Goal: Navigation & Orientation: Find specific page/section

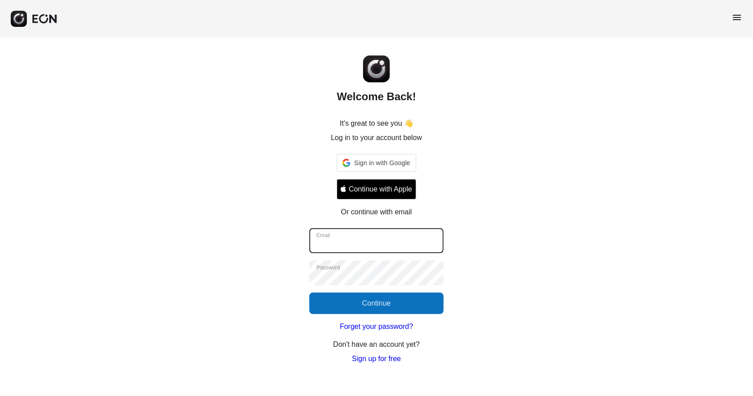
click at [402, 242] on input "Email" at bounding box center [376, 240] width 134 height 25
type input "**********"
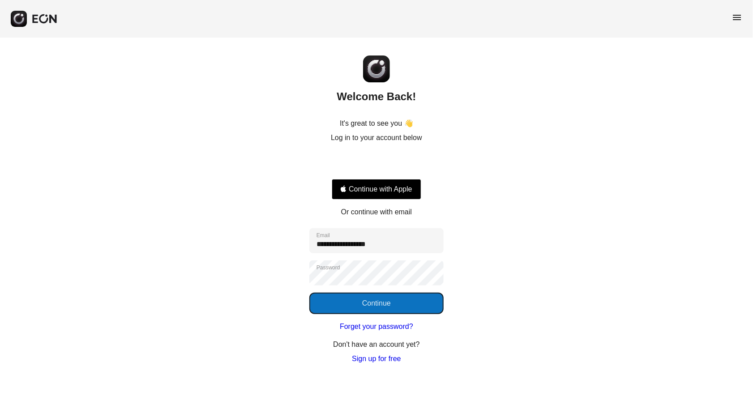
click at [393, 308] on button "Continue" at bounding box center [376, 303] width 134 height 21
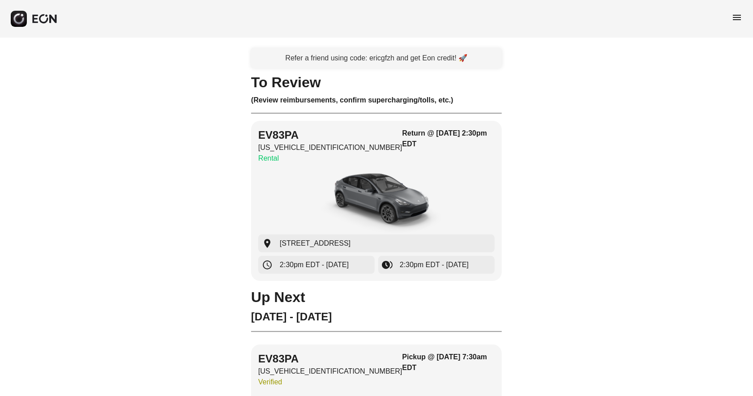
click at [740, 17] on span "menu" at bounding box center [736, 17] width 11 height 11
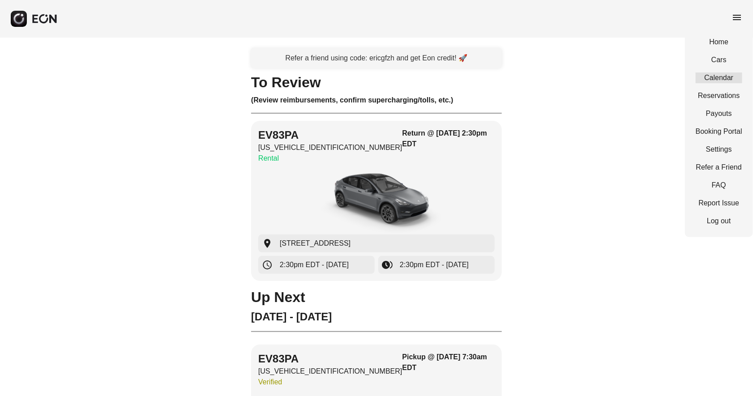
click at [726, 75] on link "Calendar" at bounding box center [719, 78] width 47 height 11
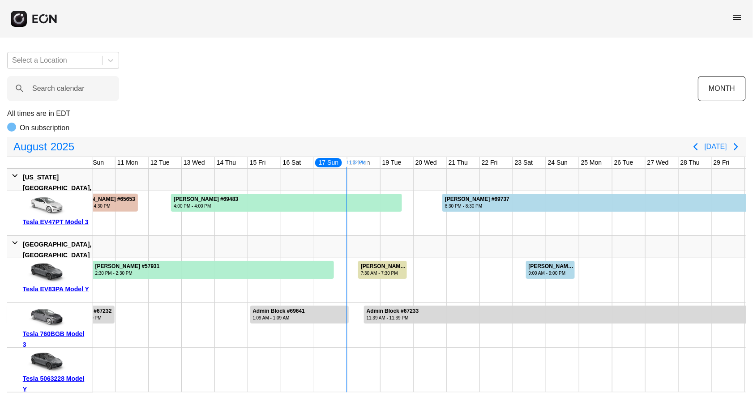
scroll to position [0, 347]
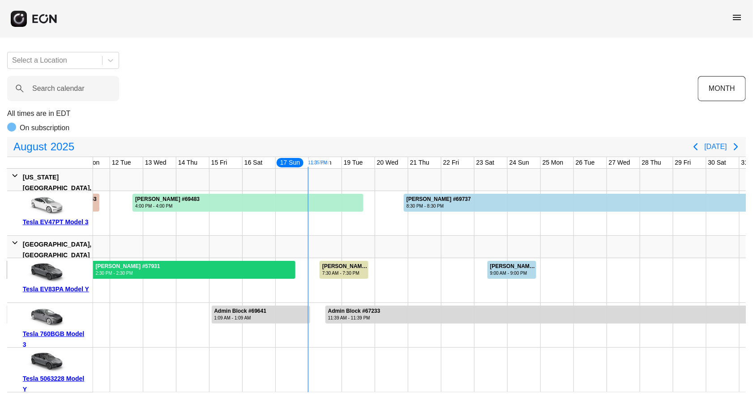
click at [236, 276] on div at bounding box center [146, 270] width 297 height 18
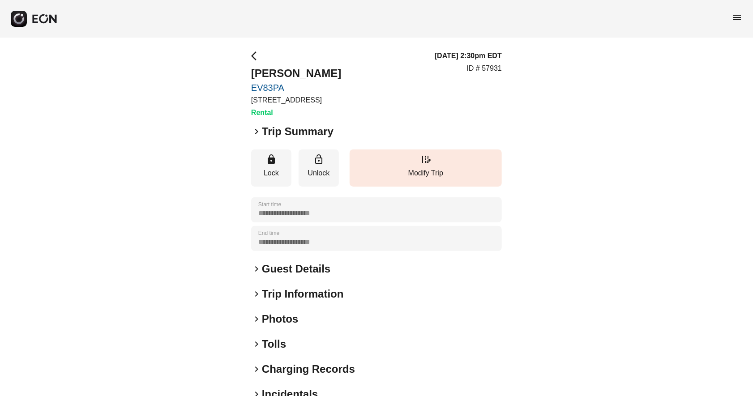
click at [254, 269] on span "keyboard_arrow_right" at bounding box center [256, 269] width 11 height 11
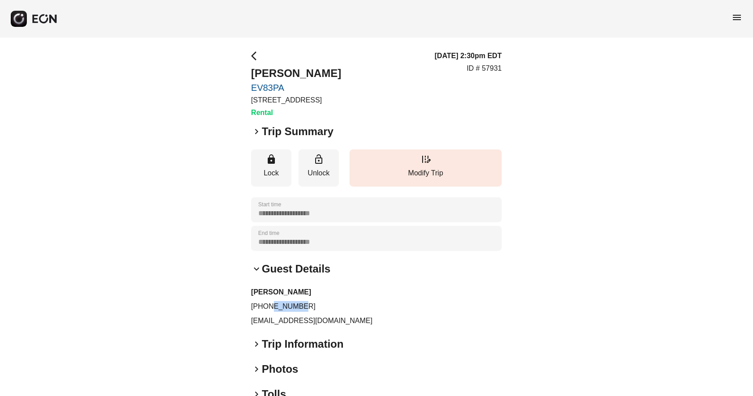
drag, startPoint x: 304, startPoint y: 308, endPoint x: 272, endPoint y: 304, distance: 32.5
click at [272, 304] on p "[PHONE_NUMBER]" at bounding box center [376, 306] width 251 height 11
drag, startPoint x: 299, startPoint y: 321, endPoint x: 265, endPoint y: 321, distance: 33.6
click at [265, 321] on p "[EMAIL_ADDRESS][DOMAIN_NAME]" at bounding box center [376, 321] width 251 height 11
copy p "[DOMAIN_NAME]"
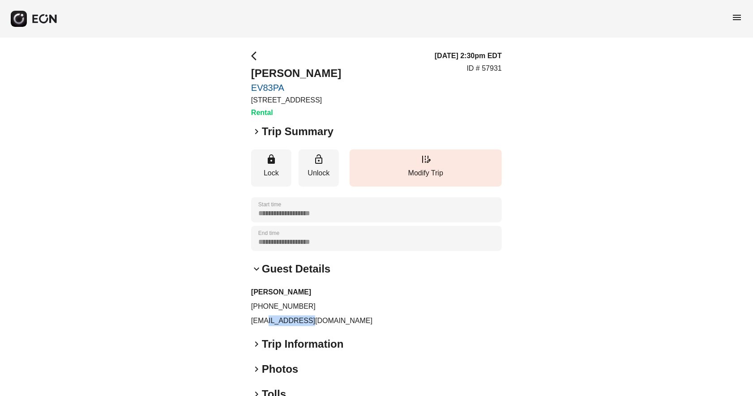
click at [421, 316] on p "[EMAIL_ADDRESS][DOMAIN_NAME]" at bounding box center [376, 321] width 251 height 11
drag, startPoint x: 322, startPoint y: 301, endPoint x: 278, endPoint y: 304, distance: 44.0
click at [278, 304] on p "[PHONE_NUMBER]" at bounding box center [376, 306] width 251 height 11
click at [303, 309] on p "[PHONE_NUMBER]" at bounding box center [376, 306] width 251 height 11
drag, startPoint x: 299, startPoint y: 306, endPoint x: 256, endPoint y: 305, distance: 43.9
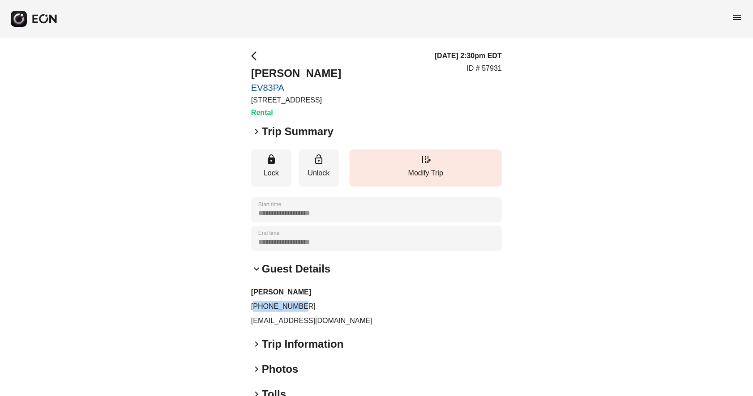
click at [256, 305] on p "[PHONE_NUMBER]" at bounding box center [376, 306] width 251 height 11
click at [259, 307] on p "[PHONE_NUMBER]" at bounding box center [376, 306] width 251 height 11
copy p "4157131316"
click at [741, 17] on span "menu" at bounding box center [736, 17] width 11 height 11
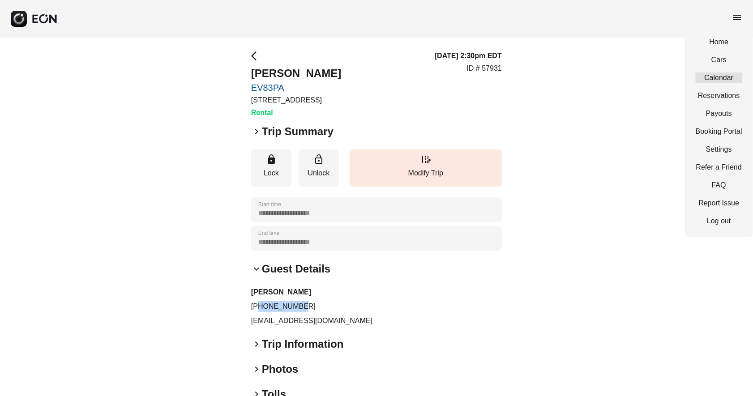
click at [723, 77] on link "Calendar" at bounding box center [719, 78] width 47 height 11
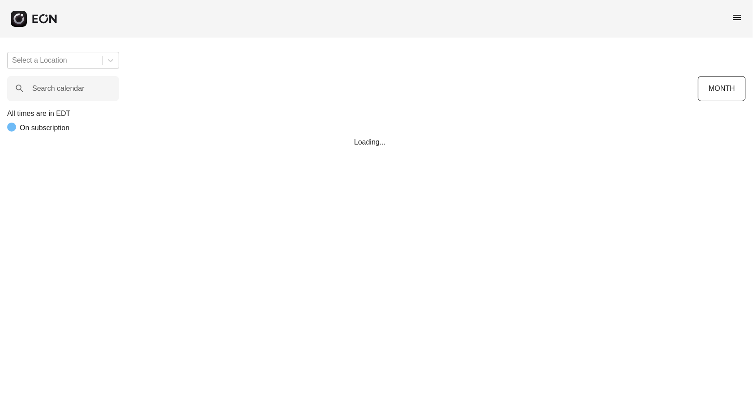
scroll to position [0, 287]
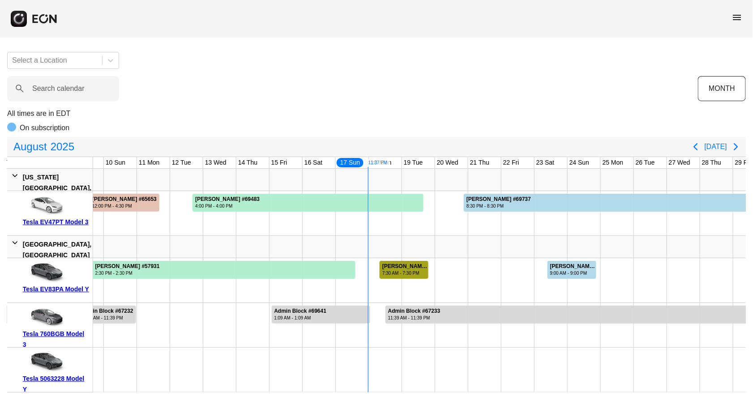
click at [388, 272] on div "7:30 AM - 7:30 PM" at bounding box center [404, 273] width 45 height 7
click at [485, 255] on div at bounding box center [484, 247] width 33 height 22
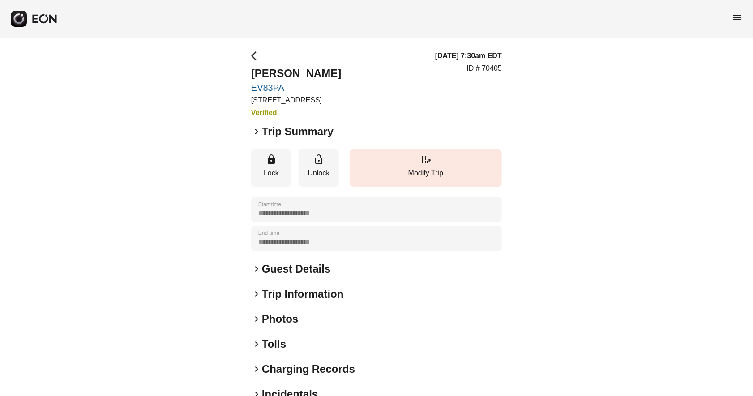
click at [256, 130] on span "keyboard_arrow_right" at bounding box center [256, 131] width 11 height 11
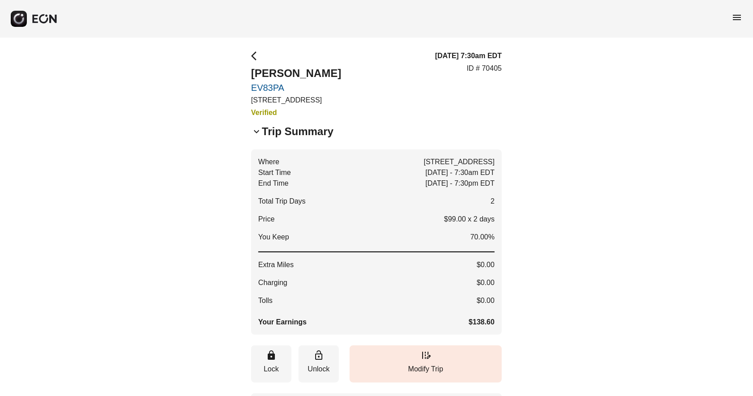
click at [254, 54] on span "arrow_back_ios" at bounding box center [256, 56] width 11 height 11
